Goal: Task Accomplishment & Management: Use online tool/utility

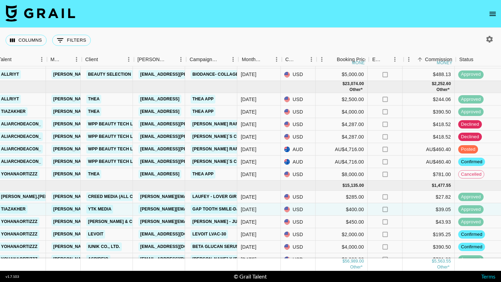
scroll to position [118, 238]
click at [111, 150] on link "WPP Beauty Tech Labs" at bounding box center [114, 149] width 57 height 9
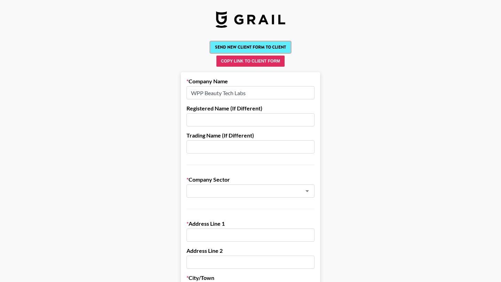
click at [264, 49] on button "Send New Client Form to Client" at bounding box center [250, 47] width 80 height 11
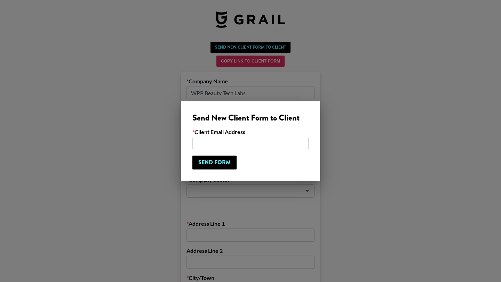
click at [229, 142] on input "email" at bounding box center [250, 143] width 116 height 13
type input "[EMAIL_ADDRESS][PERSON_NAME][DOMAIN_NAME]"
click at [235, 166] on input "Send Form" at bounding box center [214, 163] width 44 height 14
